Goal: Find specific page/section: Find specific page/section

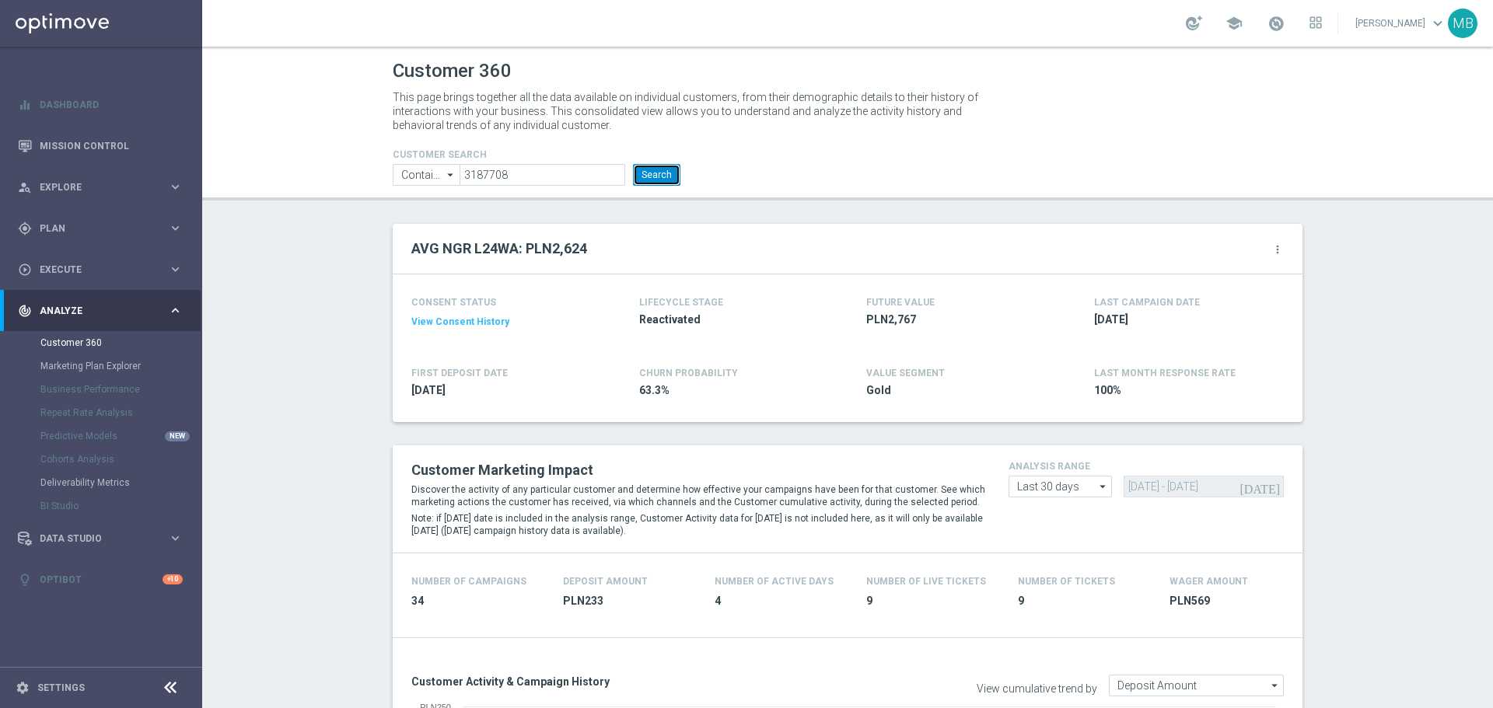
click at [645, 178] on button "Search" at bounding box center [656, 175] width 47 height 22
click at [652, 168] on button "Search" at bounding box center [656, 175] width 47 height 22
click at [657, 180] on button "Search" at bounding box center [656, 175] width 47 height 22
click at [646, 173] on button "Search" at bounding box center [656, 175] width 47 height 22
